Goal: Navigation & Orientation: Understand site structure

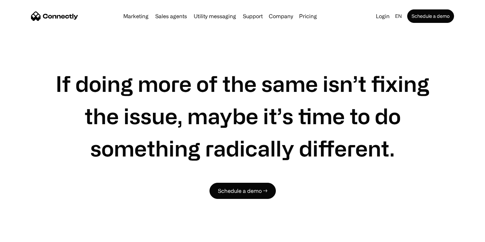
scroll to position [3259, 0]
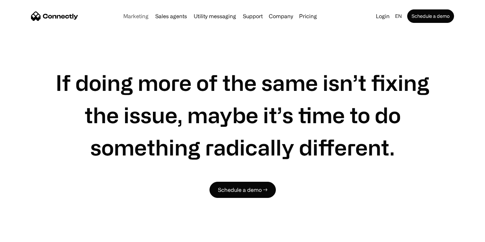
click at [141, 17] on link "Marketing" at bounding box center [136, 15] width 31 height 5
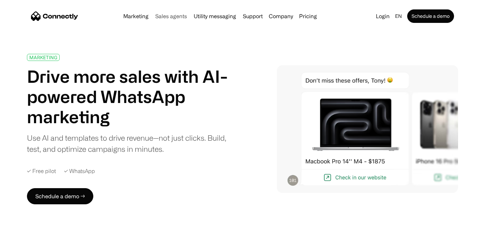
click at [169, 18] on link "Sales agents" at bounding box center [171, 15] width 37 height 5
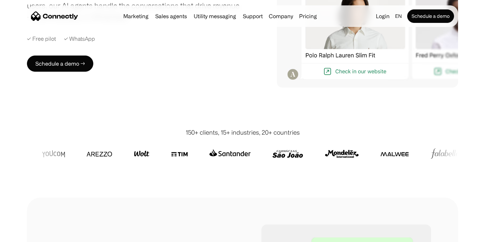
scroll to position [66, 0]
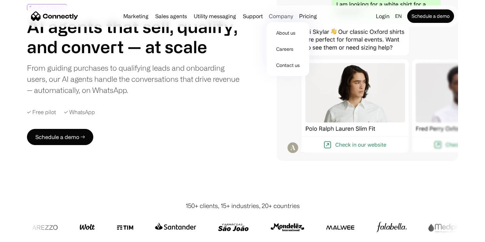
click at [286, 18] on div "Company" at bounding box center [281, 15] width 24 height 9
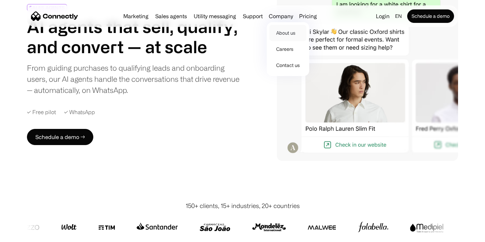
click at [285, 33] on link "About us" at bounding box center [288, 33] width 37 height 16
